Goal: Task Accomplishment & Management: Manage account settings

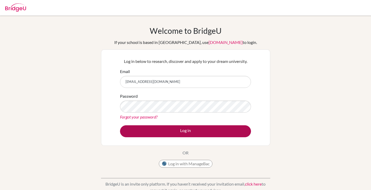
type input "[EMAIL_ADDRESS][DOMAIN_NAME]"
click at [183, 130] on button "Log in" at bounding box center [185, 132] width 131 height 12
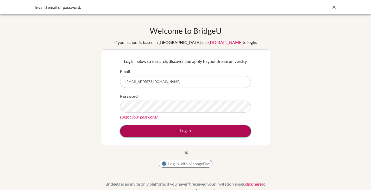
click at [179, 131] on button "Log in" at bounding box center [185, 132] width 131 height 12
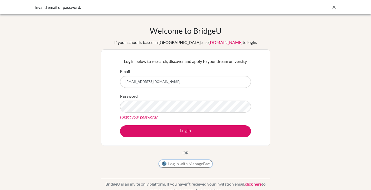
click at [192, 163] on button "Log in with ManageBac" at bounding box center [186, 164] width 54 height 8
